Goal: Manage account settings

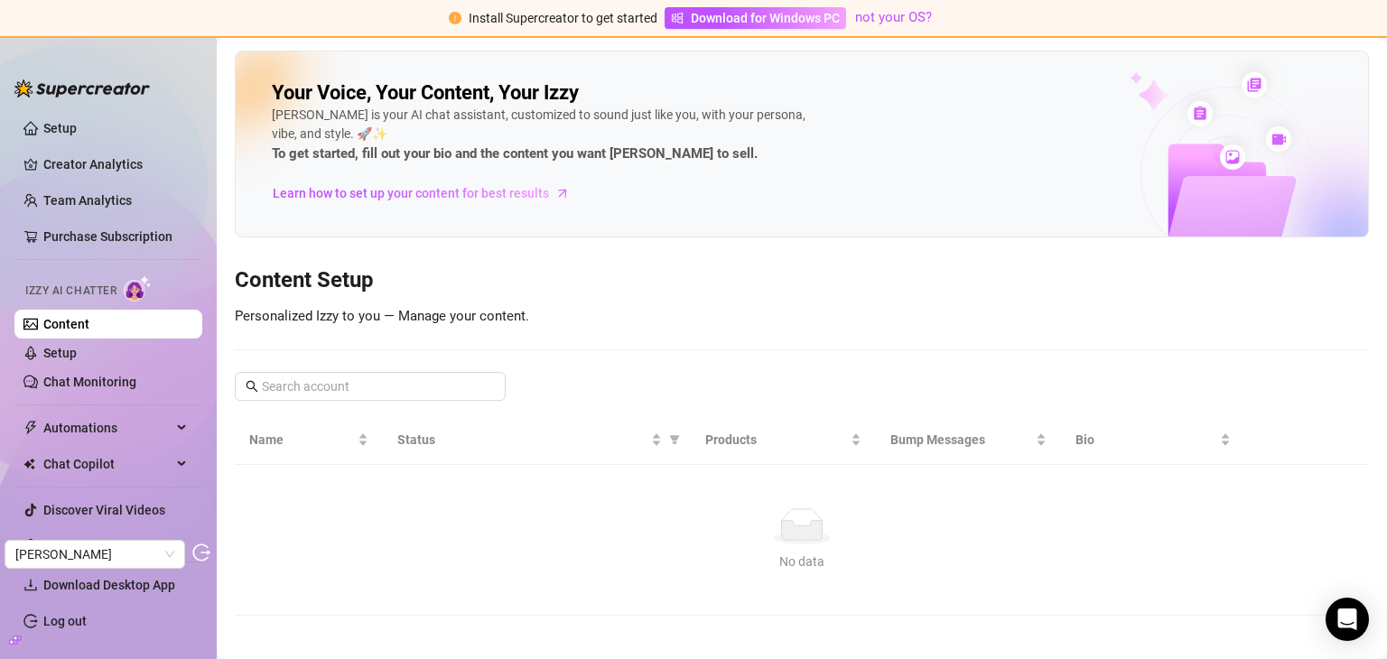
scroll to position [14, 0]
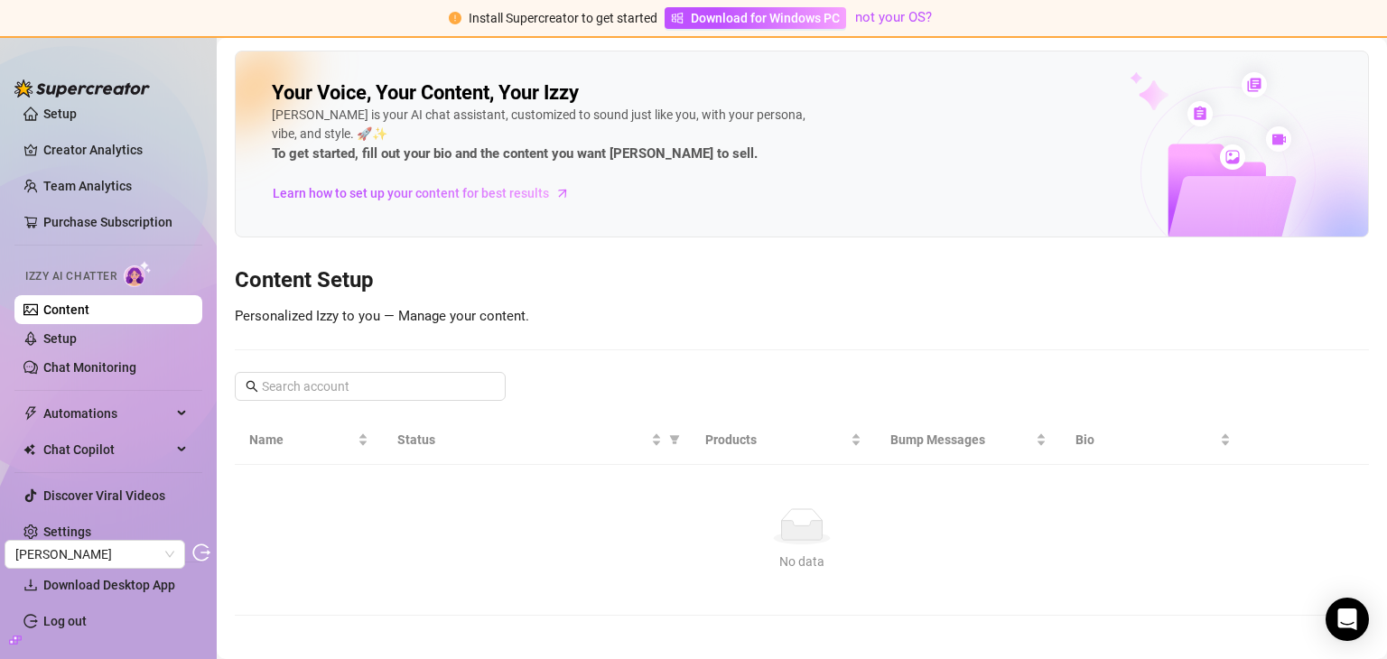
click at [258, 568] on div "No data" at bounding box center [801, 562] width 1091 height 20
click at [77, 121] on link "Setup" at bounding box center [59, 114] width 33 height 14
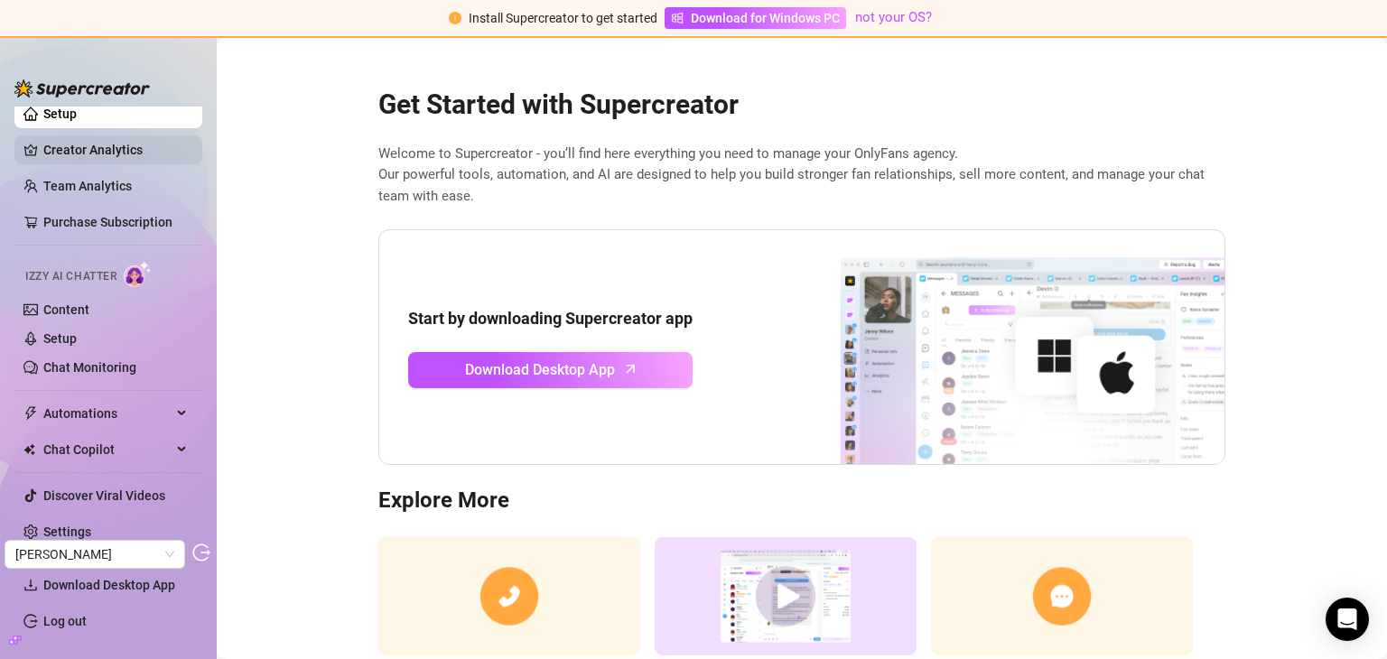
click at [98, 154] on link "Creator Analytics" at bounding box center [115, 149] width 144 height 29
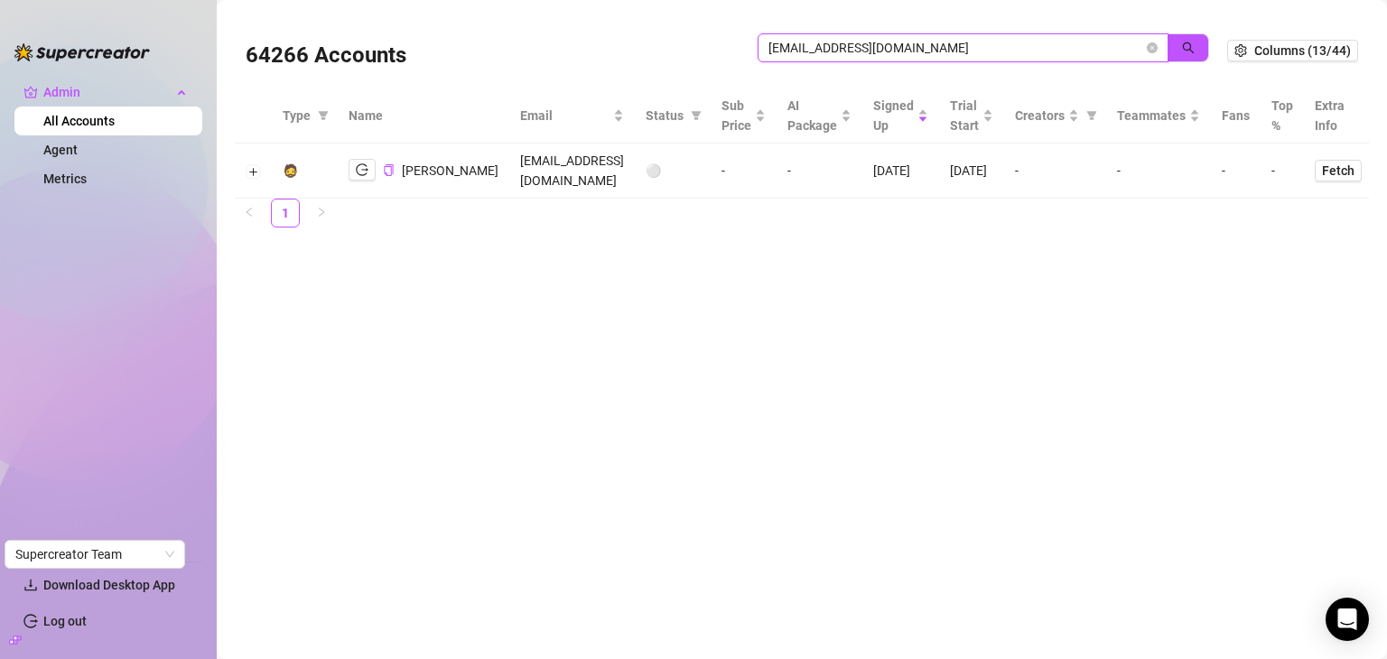
drag, startPoint x: 942, startPoint y: 44, endPoint x: 737, endPoint y: 37, distance: 205.1
click at [737, 37] on div "64266 Accounts jeffjeanty98@gmail.com" at bounding box center [737, 50] width 982 height 61
paste input "nonome.yo"
click at [1185, 48] on icon "search" at bounding box center [1188, 48] width 13 height 13
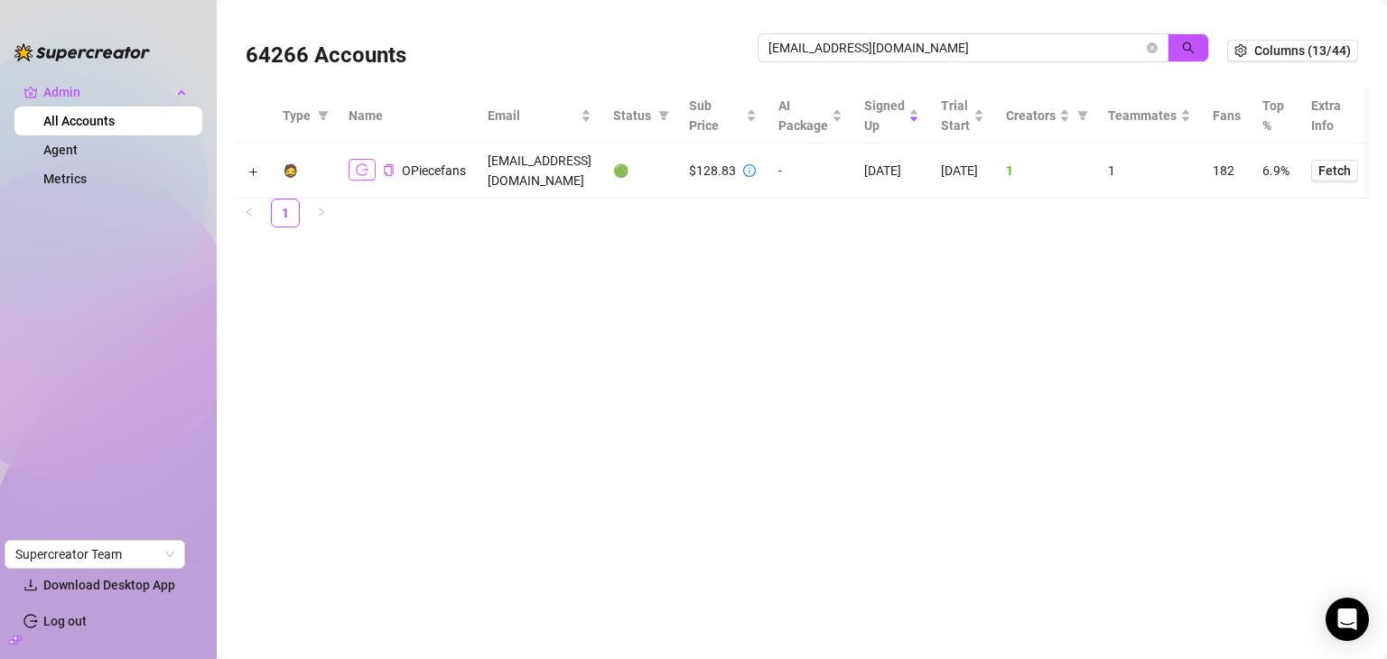
click at [357, 163] on icon "logout" at bounding box center [362, 169] width 13 height 13
drag, startPoint x: 957, startPoint y: 52, endPoint x: 750, endPoint y: 68, distance: 207.3
click at [750, 68] on div "64266 Accounts nonome.yo@gmail.com" at bounding box center [737, 50] width 982 height 61
paste input "akeragencymain"
click at [1195, 44] on icon "search" at bounding box center [1188, 48] width 13 height 13
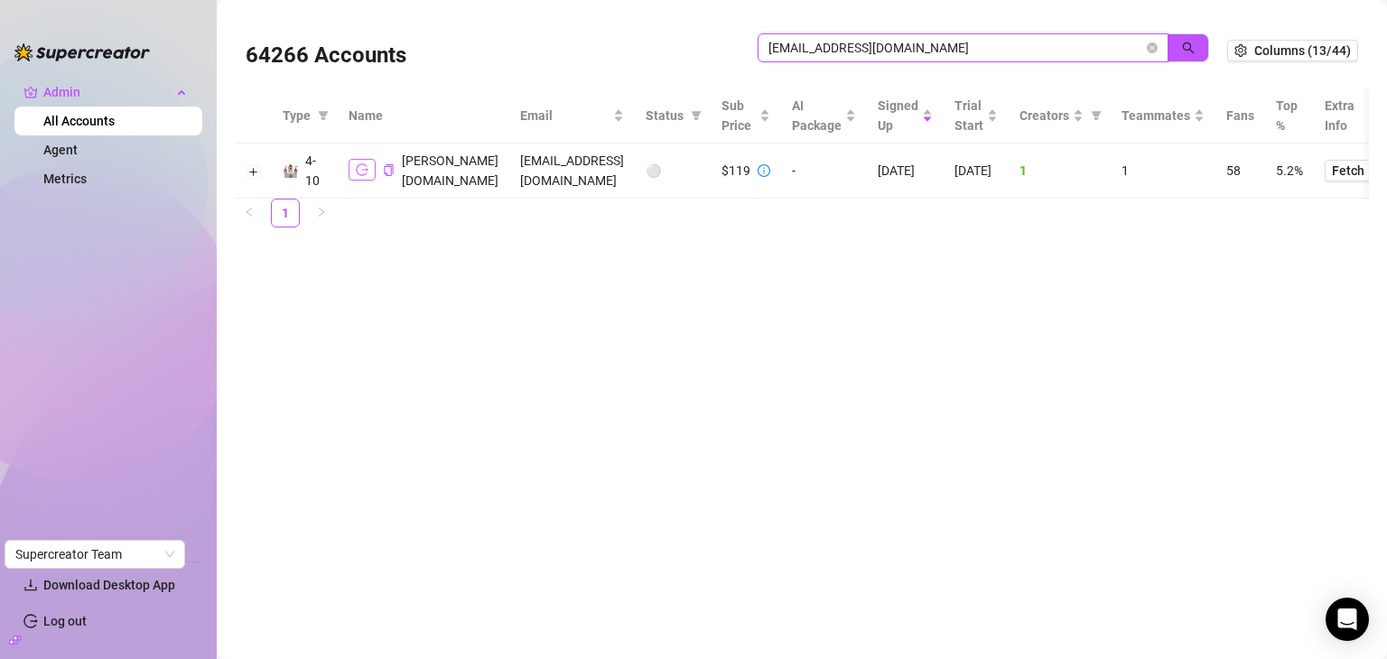
type input "akeragencymain@gmail.com"
click at [366, 163] on icon "logout" at bounding box center [362, 169] width 13 height 13
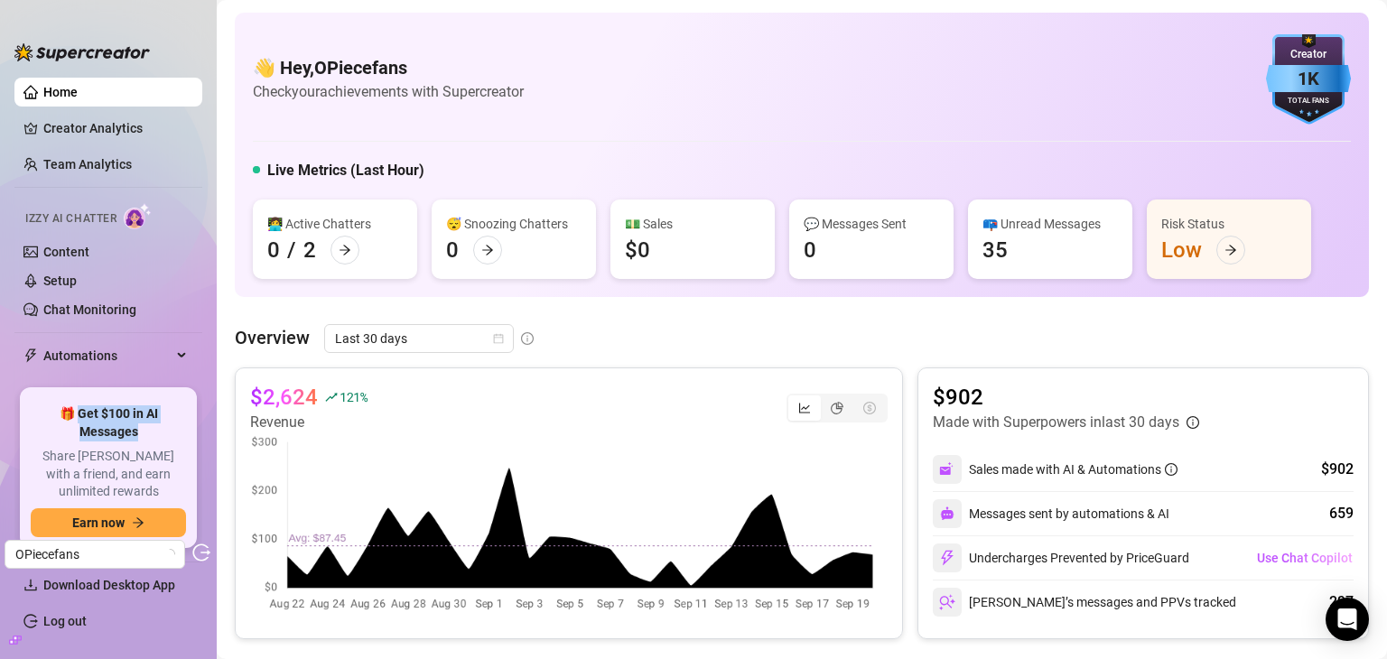
drag, startPoint x: 143, startPoint y: 442, endPoint x: 79, endPoint y: 431, distance: 64.3
click at [79, 431] on span "🎁 Get $100 in AI Messages" at bounding box center [108, 422] width 155 height 35
copy span "et $100 in AI Messages"
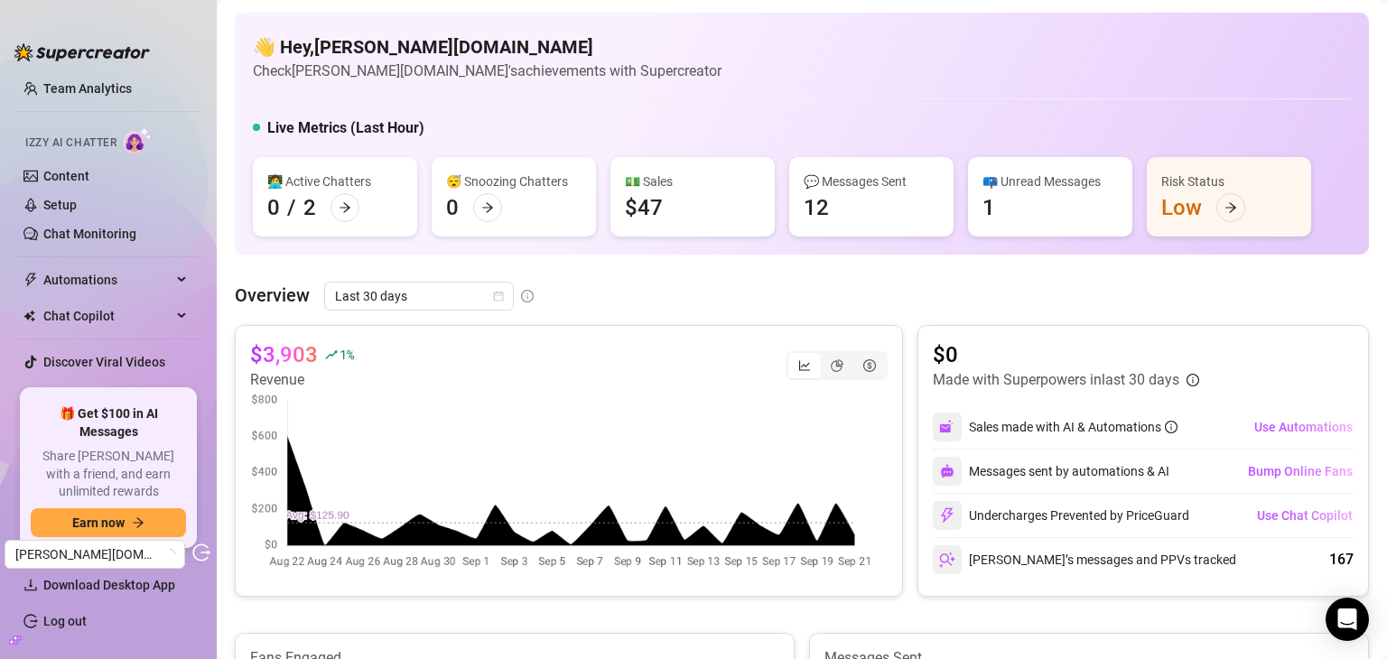
scroll to position [96, 0]
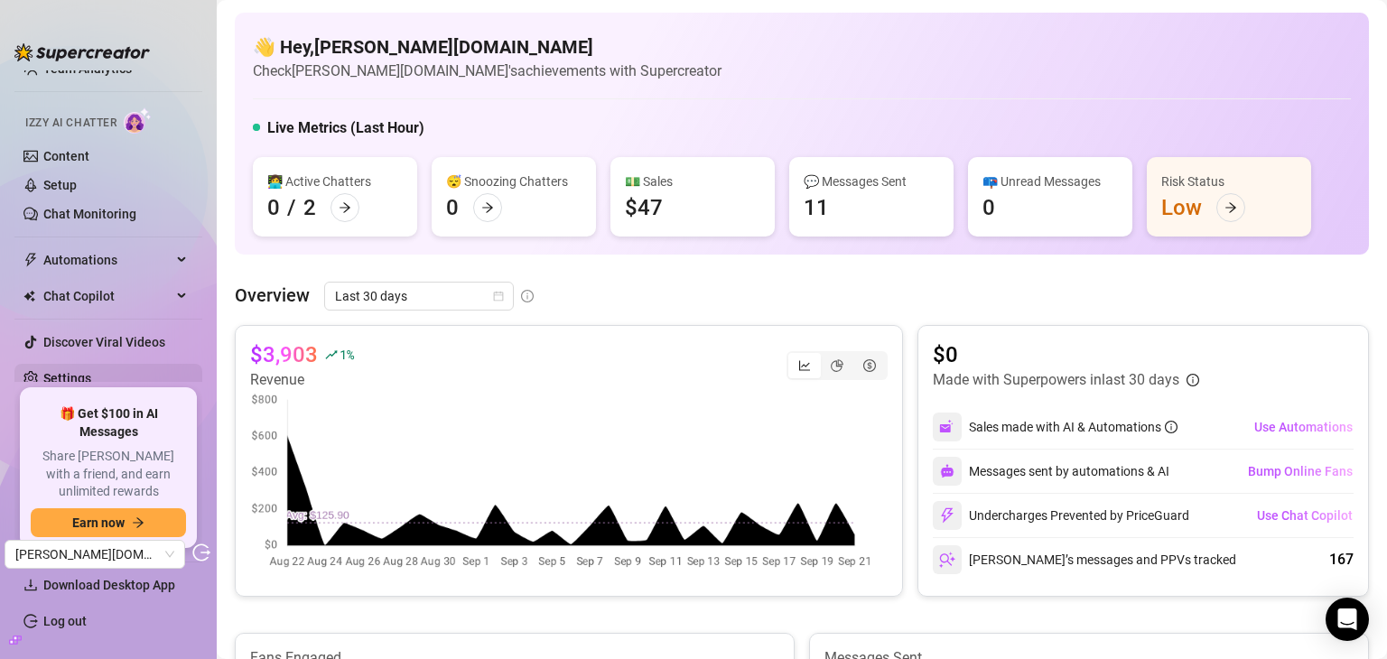
click at [91, 373] on link "Settings" at bounding box center [67, 378] width 48 height 14
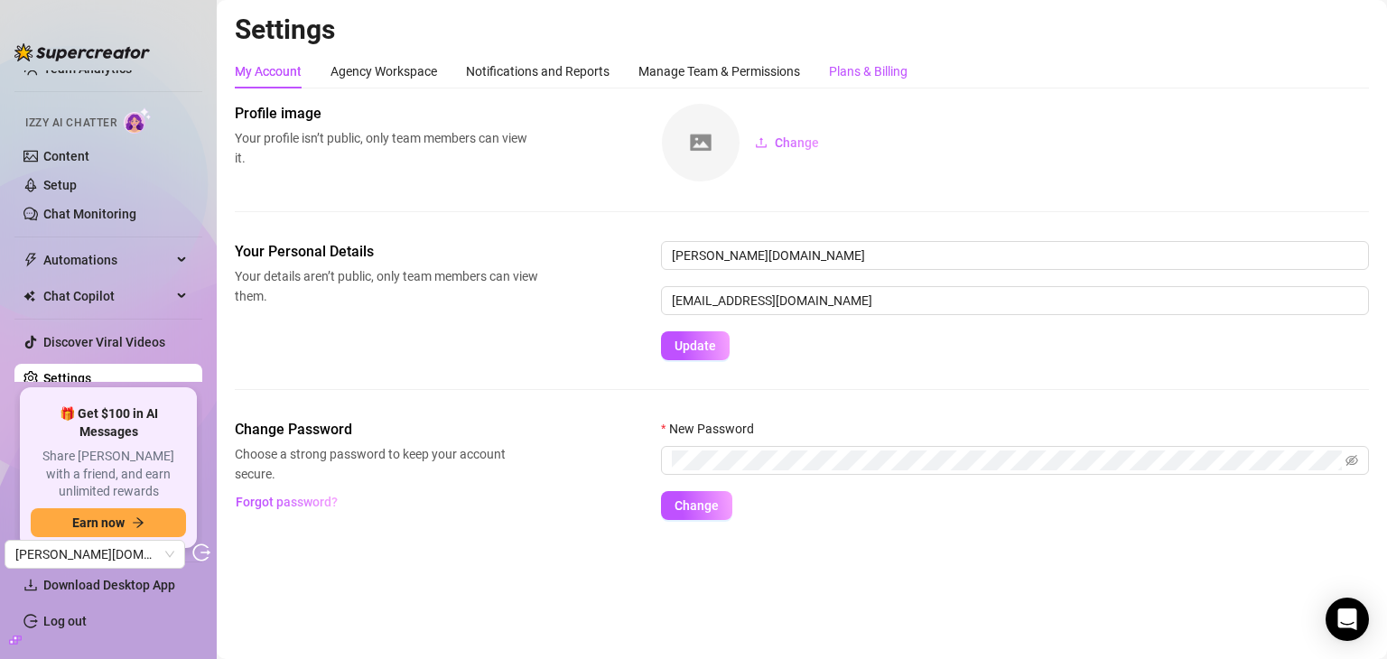
click at [878, 66] on div "Plans & Billing" at bounding box center [868, 71] width 79 height 20
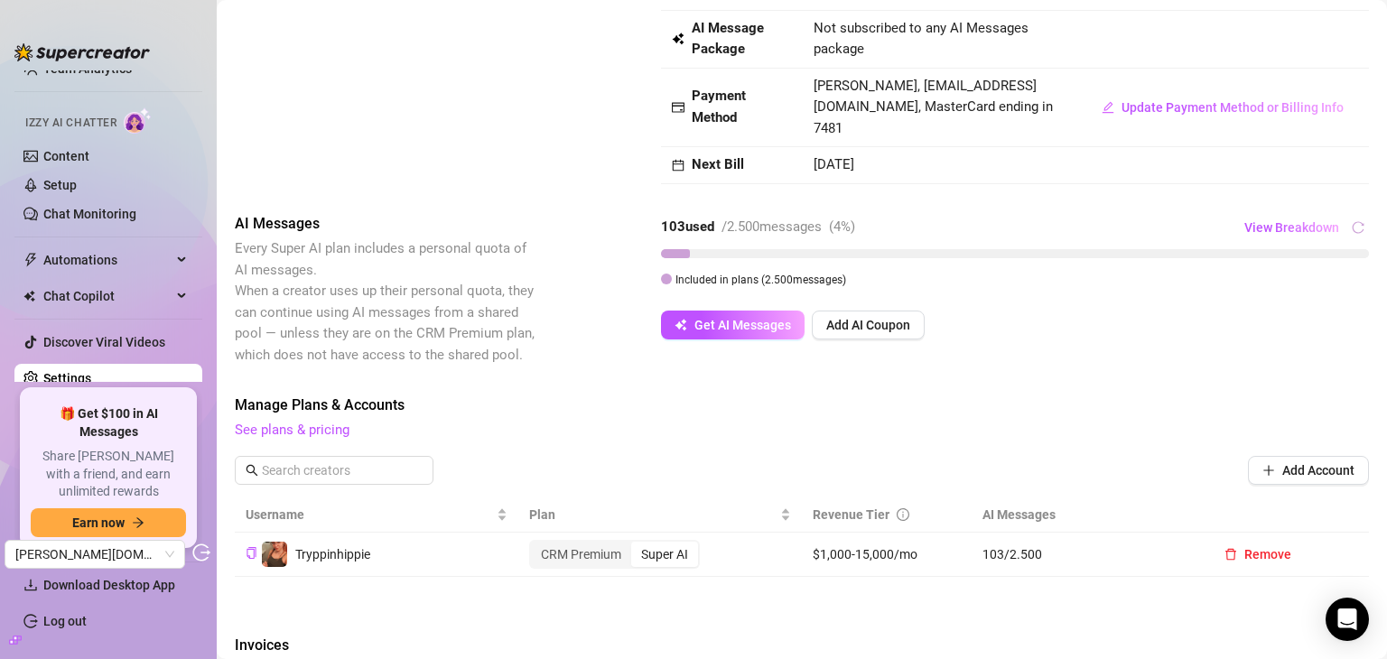
scroll to position [79, 0]
